Goal: Find specific fact: Find specific fact

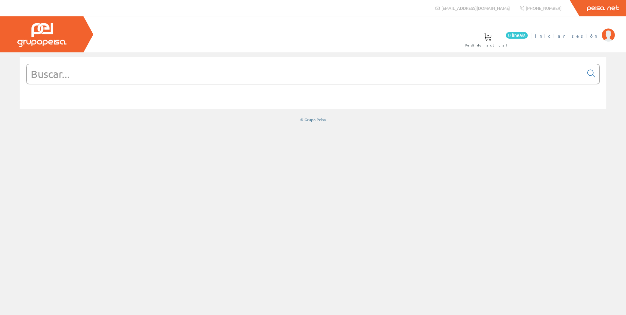
click at [608, 38] on img at bounding box center [607, 34] width 13 height 13
click at [98, 73] on input "text" at bounding box center [304, 74] width 556 height 20
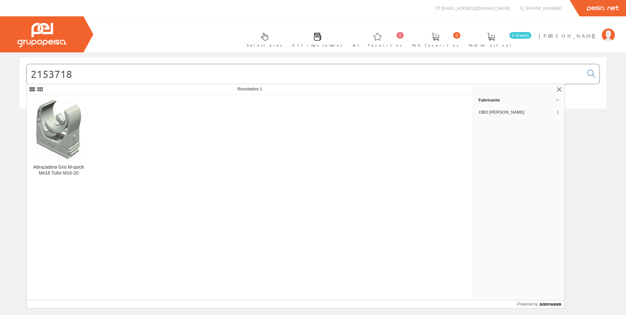
type input "2153718"
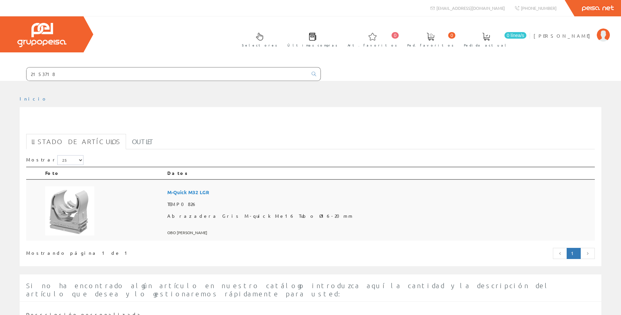
click at [254, 210] on span "Abrazadera Gris M-quick Me16 Tubo Ø16-20mm" at bounding box center [379, 216] width 425 height 12
